Goal: Information Seeking & Learning: Learn about a topic

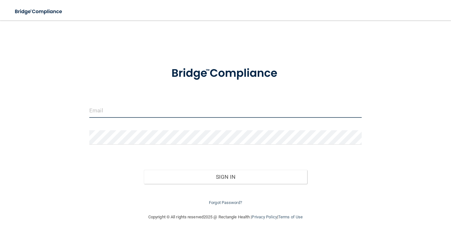
click at [114, 109] on input "email" at bounding box center [225, 110] width 272 height 14
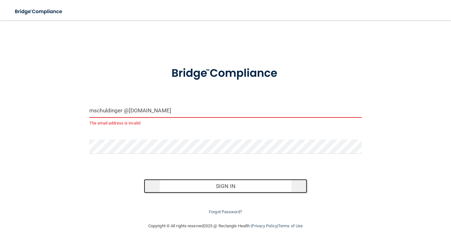
click at [169, 186] on button "Sign In" at bounding box center [225, 186] width 163 height 14
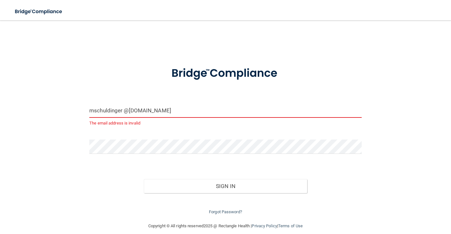
drag, startPoint x: 94, startPoint y: 111, endPoint x: 90, endPoint y: 111, distance: 4.5
click at [90, 111] on input "mschuldinger @sirmpc.com" at bounding box center [225, 110] width 272 height 14
type input "Mschuldinger @sirmpc.com"
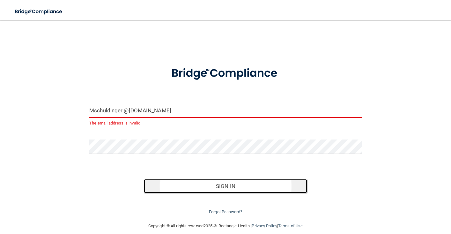
click at [189, 187] on button "Sign In" at bounding box center [225, 186] width 163 height 14
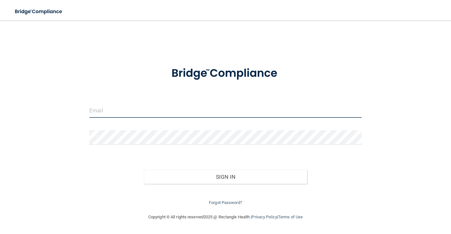
click at [116, 110] on input "email" at bounding box center [225, 110] width 272 height 14
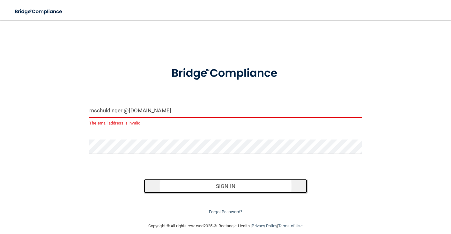
click at [165, 185] on button "Sign In" at bounding box center [225, 186] width 163 height 14
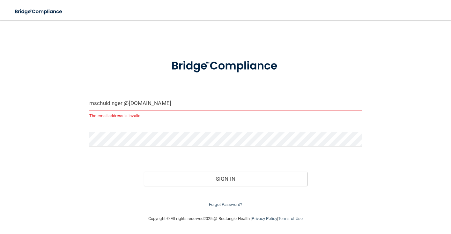
click at [171, 104] on input "mschuldinger @sirmpc.com" at bounding box center [225, 103] width 272 height 14
drag, startPoint x: 171, startPoint y: 104, endPoint x: 86, endPoint y: 107, distance: 84.9
click at [86, 106] on div "mschuldinger @sirmpc.com The email address is invalid" at bounding box center [225, 110] width 282 height 28
drag, startPoint x: 158, startPoint y: 102, endPoint x: 61, endPoint y: 102, distance: 97.2
click at [61, 102] on div "mschuldinger @sirmpc.comMschuldinger@sirmpc.com The email address is invalid In…" at bounding box center [225, 113] width 425 height 189
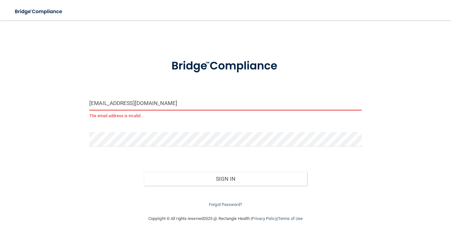
scroll to position [0, 0]
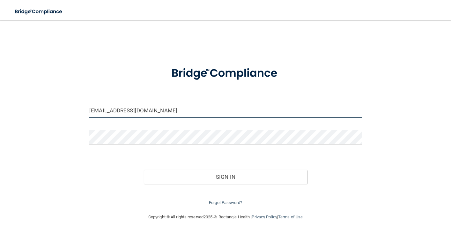
type input "Mschuldinger@sirmpc.com"
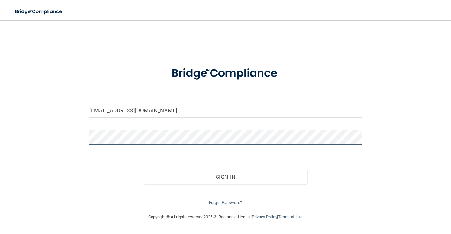
click at [70, 133] on div "Mschuldinger@sirmpc.com Invalid email/password. You don't have permission to ac…" at bounding box center [225, 117] width 425 height 180
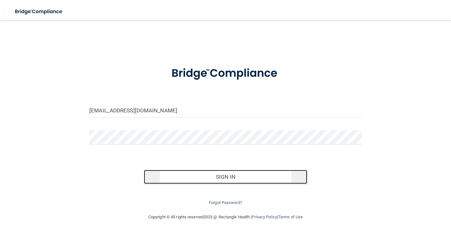
click at [194, 177] on button "Sign In" at bounding box center [225, 177] width 163 height 14
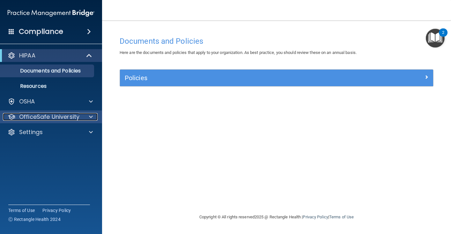
click at [58, 114] on p "OfficeSafe University" at bounding box center [49, 117] width 60 height 8
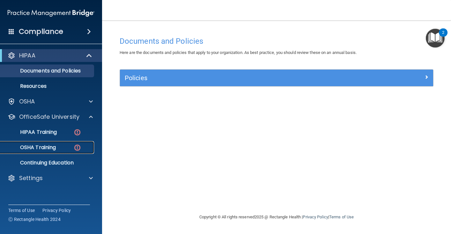
click at [47, 146] on p "OSHA Training" at bounding box center [30, 147] width 52 height 6
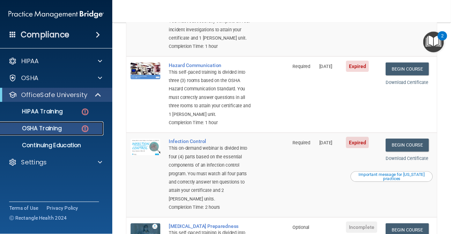
scroll to position [119, 0]
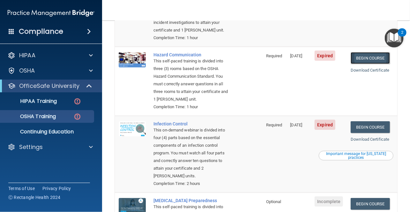
click at [371, 59] on link "Begin Course" at bounding box center [369, 58] width 39 height 12
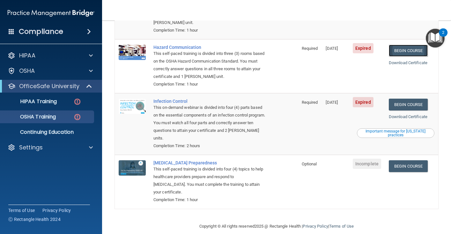
scroll to position [105, 0]
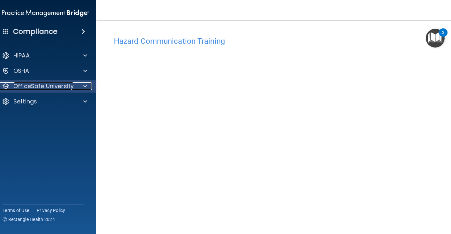
click at [32, 84] on p "OfficeSafe University" at bounding box center [43, 86] width 60 height 8
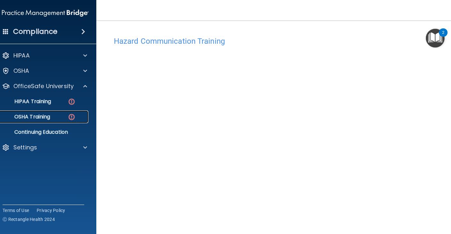
click at [33, 114] on p "OSHA Training" at bounding box center [24, 117] width 52 height 6
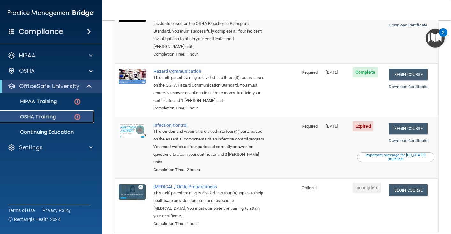
scroll to position [105, 0]
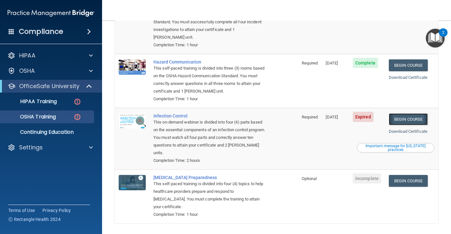
click at [409, 113] on link "Begin Course" at bounding box center [408, 119] width 39 height 12
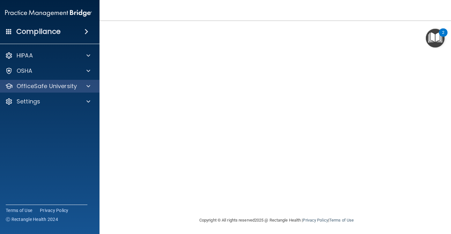
scroll to position [39, 0]
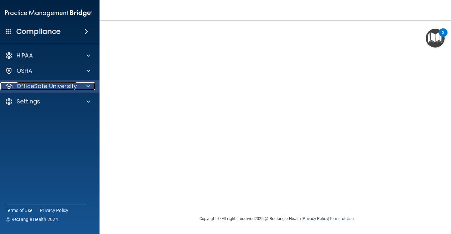
click at [55, 82] on p "OfficeSafe University" at bounding box center [47, 86] width 60 height 8
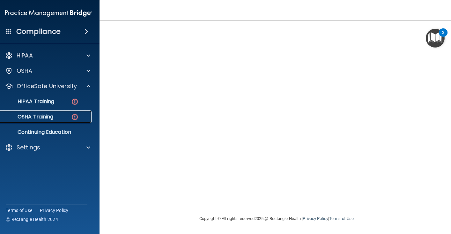
click at [50, 115] on p "OSHA Training" at bounding box center [28, 117] width 52 height 6
